Goal: Task Accomplishment & Management: Use online tool/utility

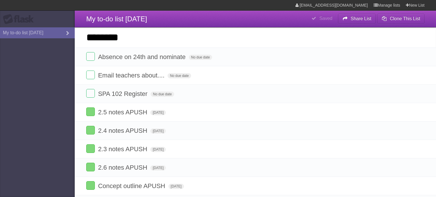
type input "*******"
click input "*********" at bounding box center [0, 0] width 0 height 0
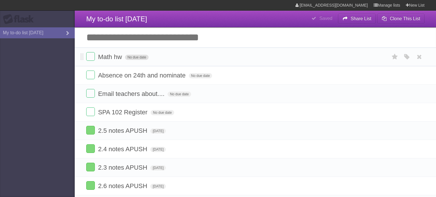
click at [133, 59] on span "No due date" at bounding box center [136, 57] width 23 height 5
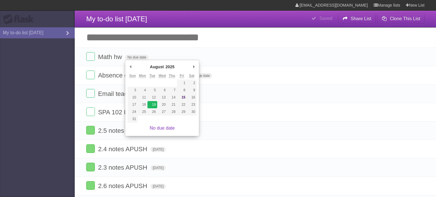
type span "Tue Aug 19 2025"
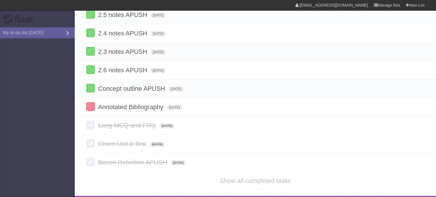
scroll to position [99, 0]
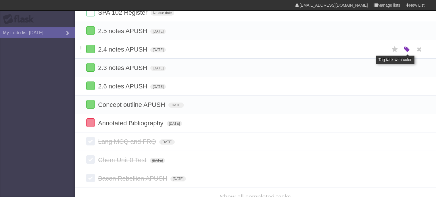
click at [406, 53] on icon "button" at bounding box center [407, 49] width 8 height 7
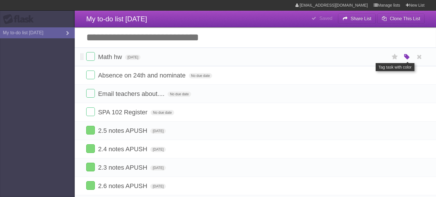
click at [406, 55] on icon "button" at bounding box center [407, 56] width 8 height 7
click at [384, 57] on label "Orange" at bounding box center [382, 56] width 6 height 6
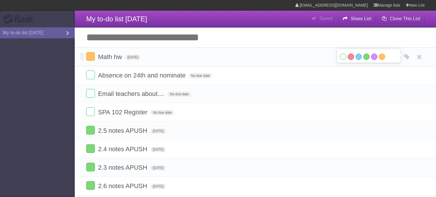
click at [80, 58] on li "Math hw Tue Aug 19 2025 White Red Blue Green Purple Orange" at bounding box center [255, 56] width 361 height 19
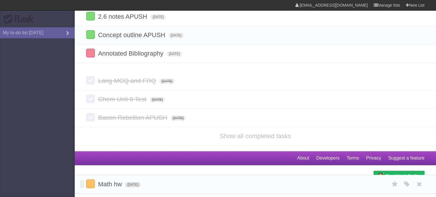
scroll to position [123, 0]
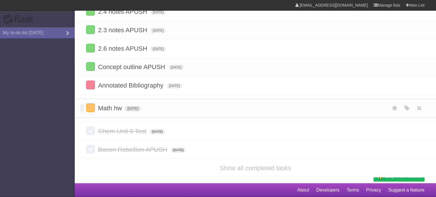
drag, startPoint x: 83, startPoint y: 58, endPoint x: 147, endPoint y: 104, distance: 79.3
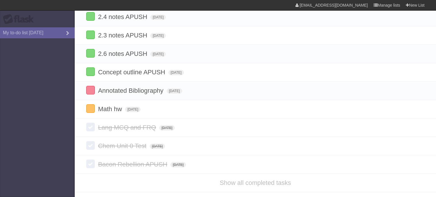
scroll to position [114, 0]
